Goal: Navigation & Orientation: Find specific page/section

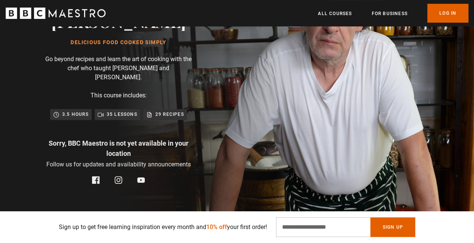
scroll to position [0, 190]
click at [321, 220] on input "Email Address" at bounding box center [323, 227] width 94 height 20
click at [328, 85] on img at bounding box center [263, 98] width 474 height 294
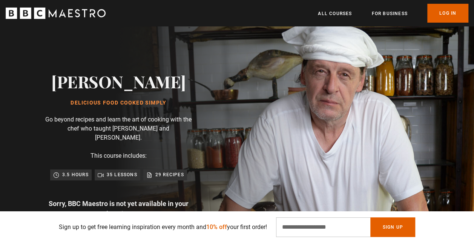
scroll to position [0, 0]
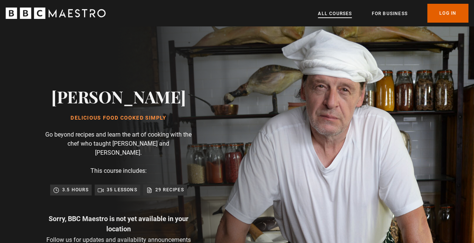
click at [336, 15] on link "All Courses" at bounding box center [335, 14] width 34 height 8
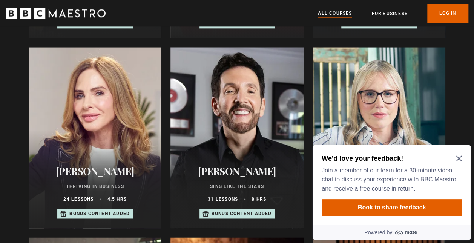
scroll to position [566, 0]
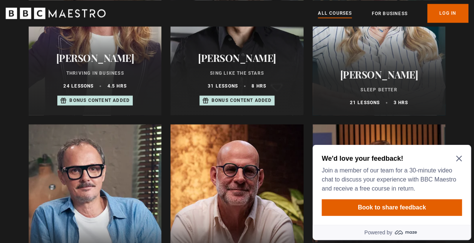
click at [459, 157] on icon "Close Maze Prompt" at bounding box center [459, 158] width 6 height 6
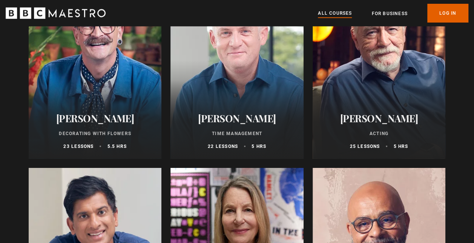
scroll to position [1170, 0]
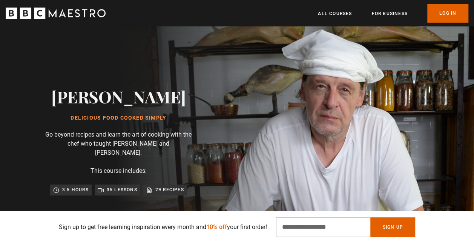
scroll to position [38, 0]
